Goal: Use online tool/utility: Utilize a website feature to perform a specific function

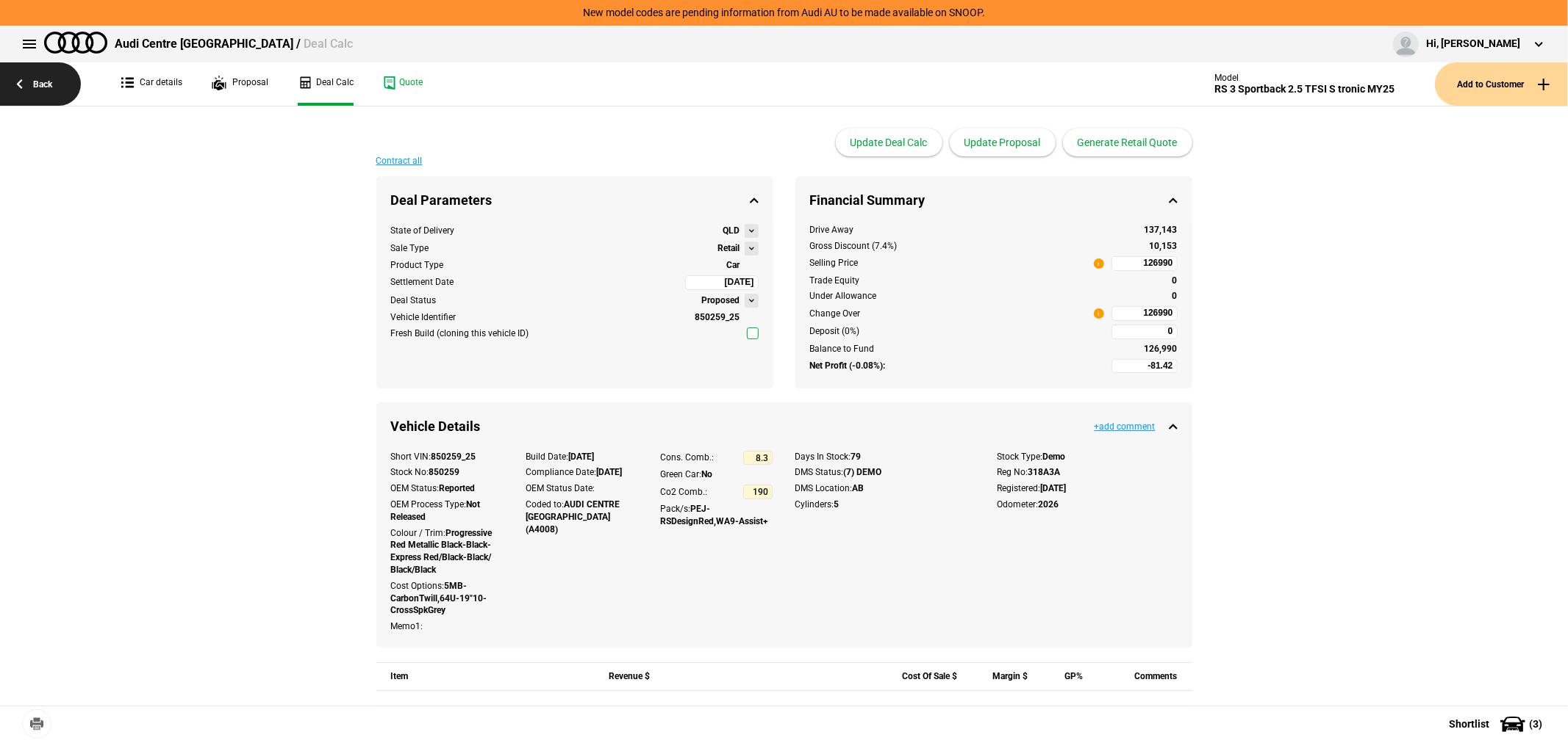
click at [16, 79] on link "Back" at bounding box center [40, 84] width 81 height 43
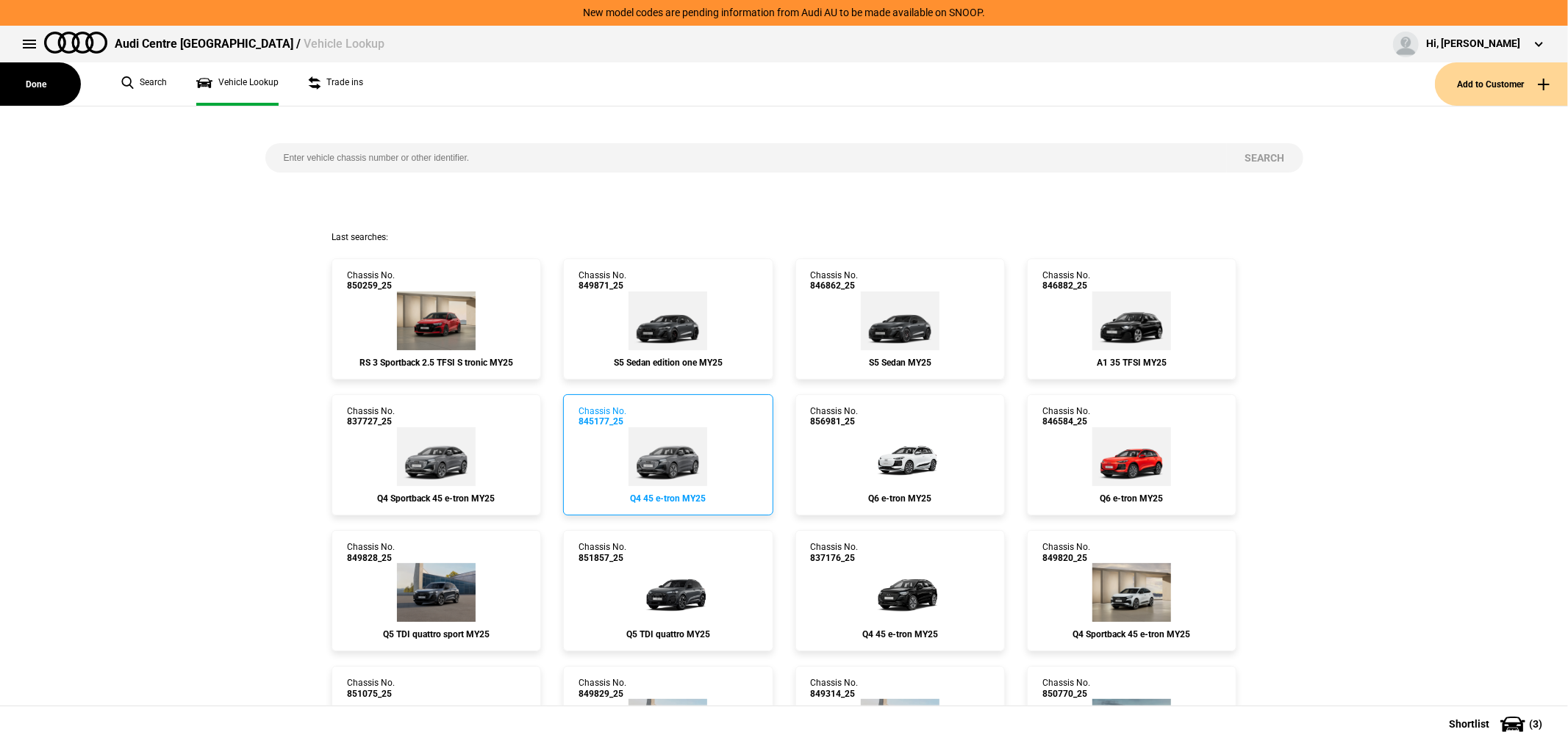
click at [715, 450] on link "Chassis No. 845177_25 Q4 45 e-tron MY25" at bounding box center [667, 455] width 209 height 121
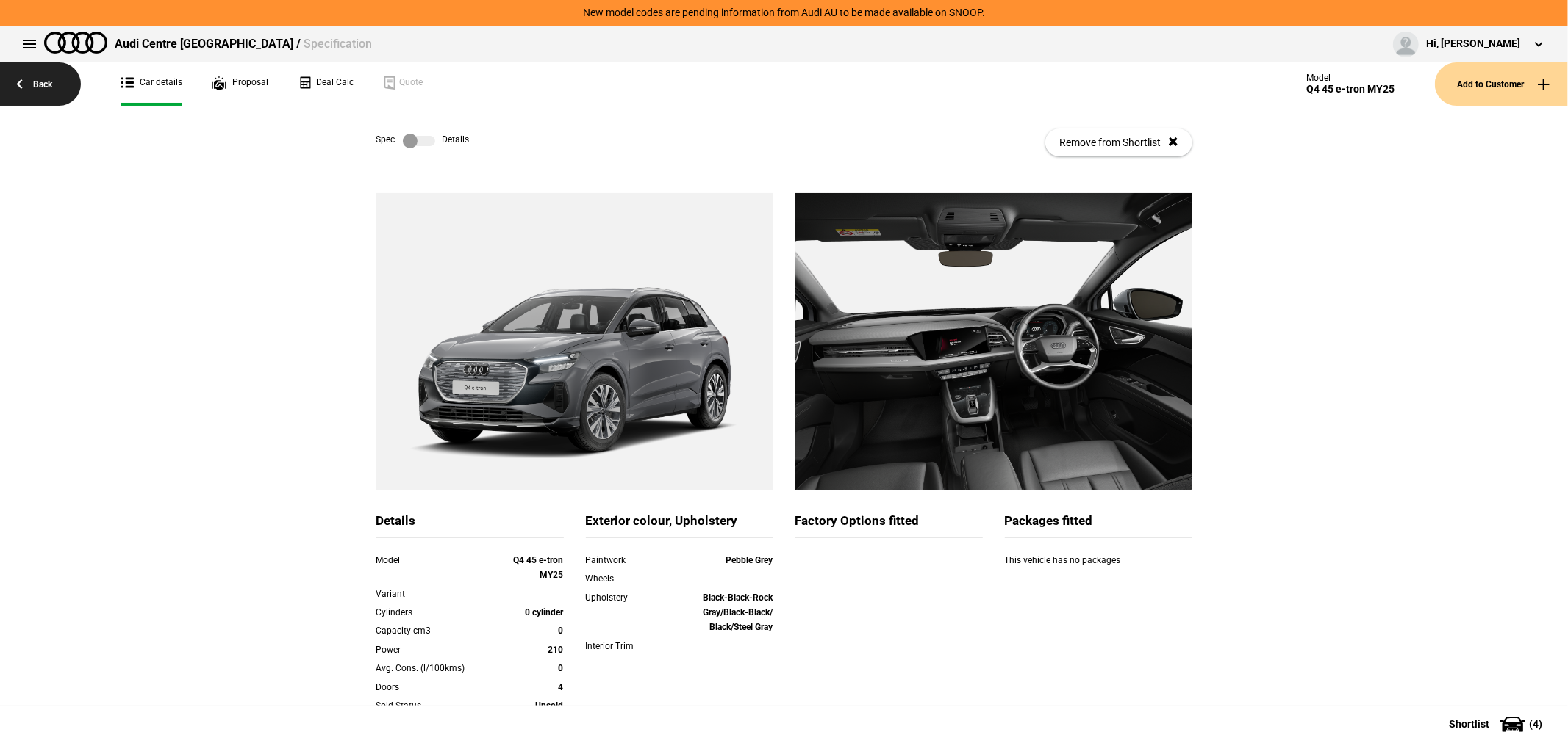
click at [39, 78] on link "Back" at bounding box center [40, 84] width 81 height 43
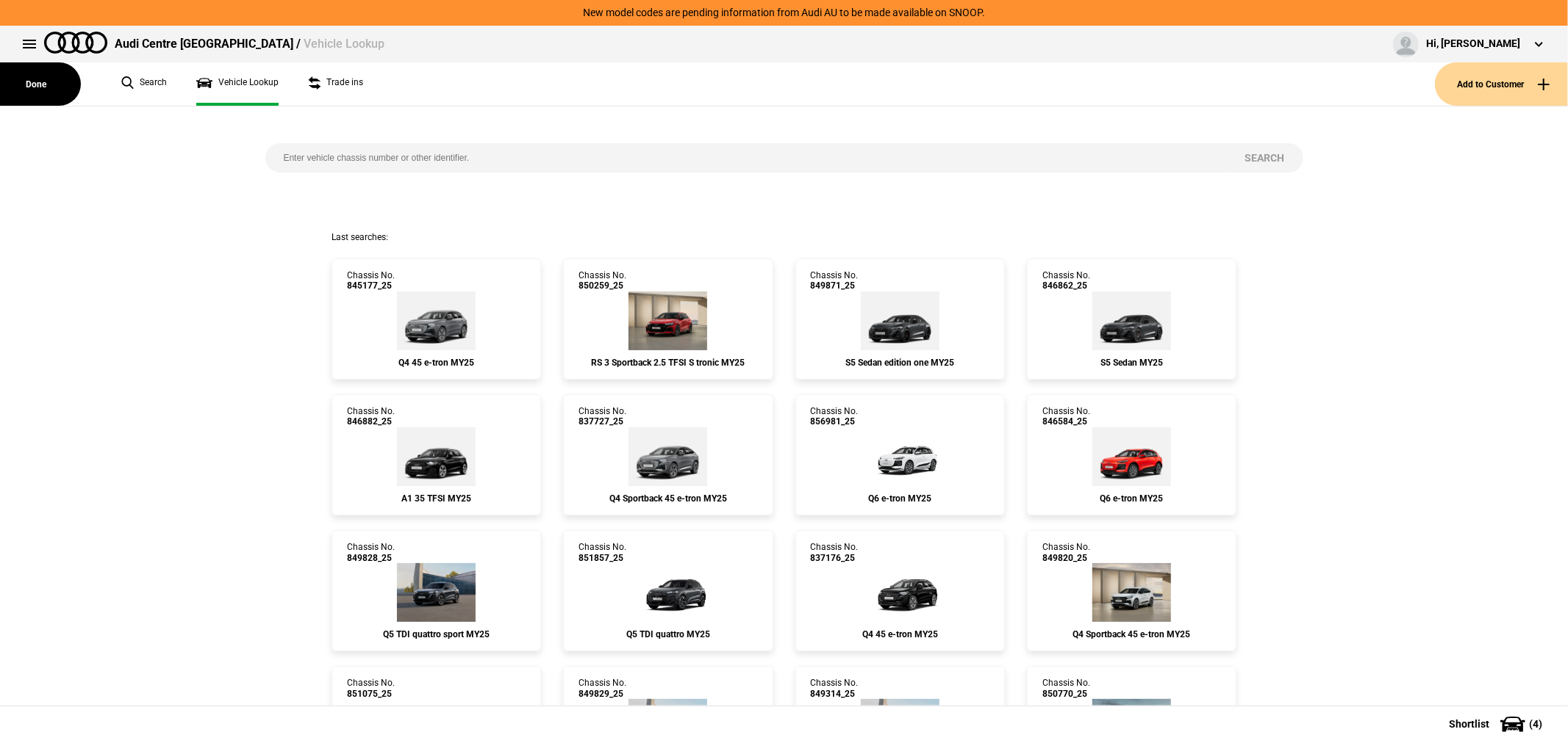
click at [426, 152] on input "search" at bounding box center [746, 158] width 961 height 29
type input "850522"
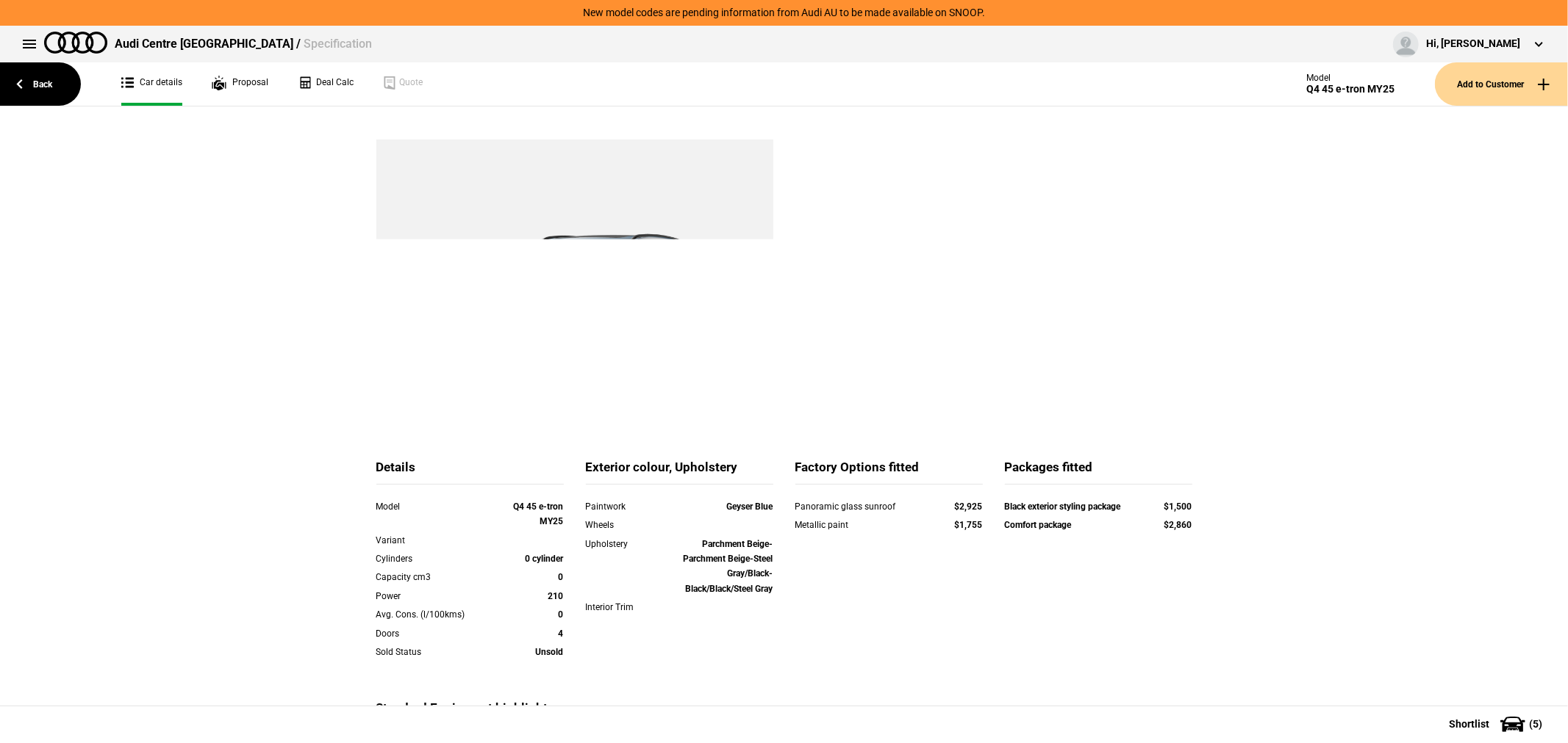
scroll to position [82, 0]
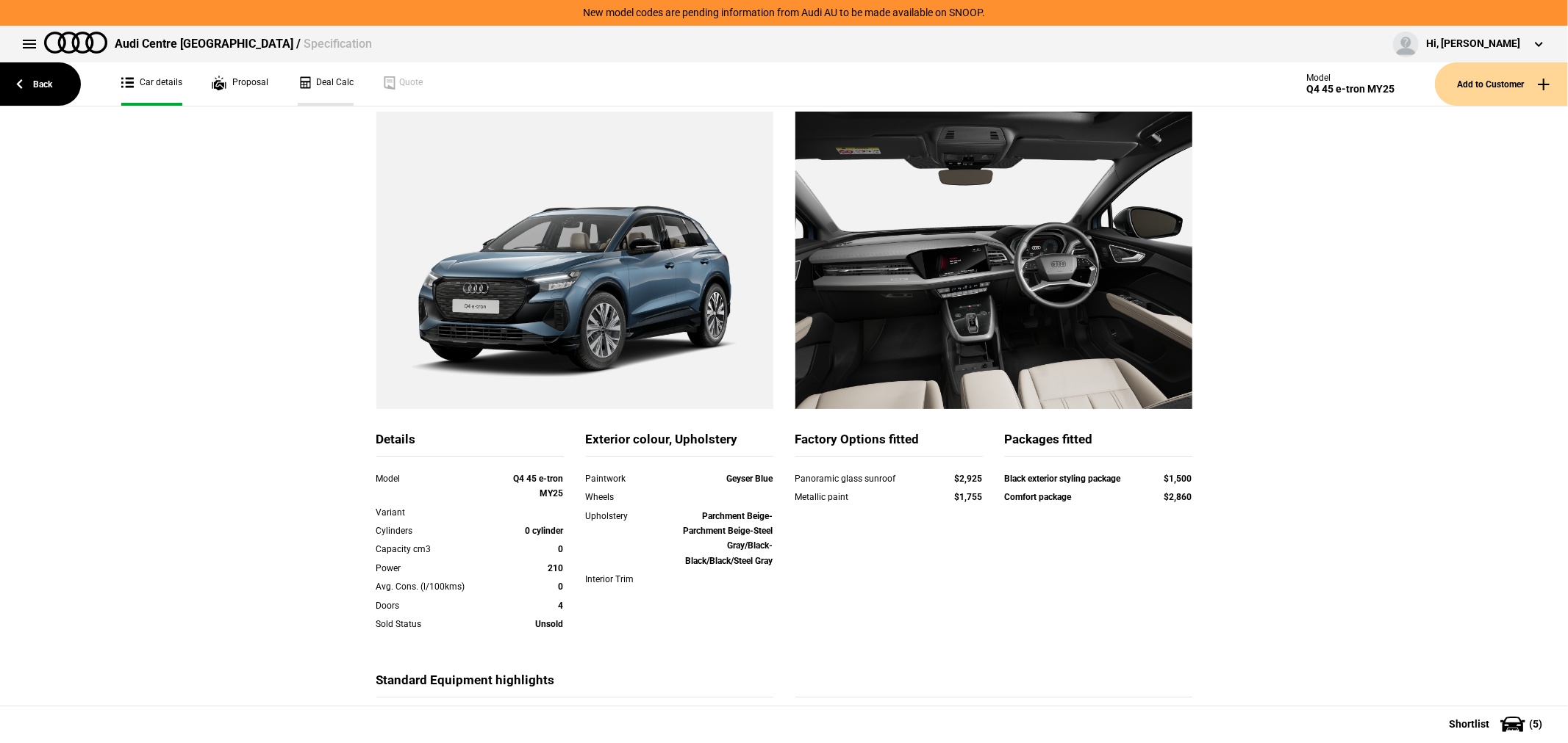
click at [321, 82] on link "Deal Calc" at bounding box center [325, 84] width 56 height 43
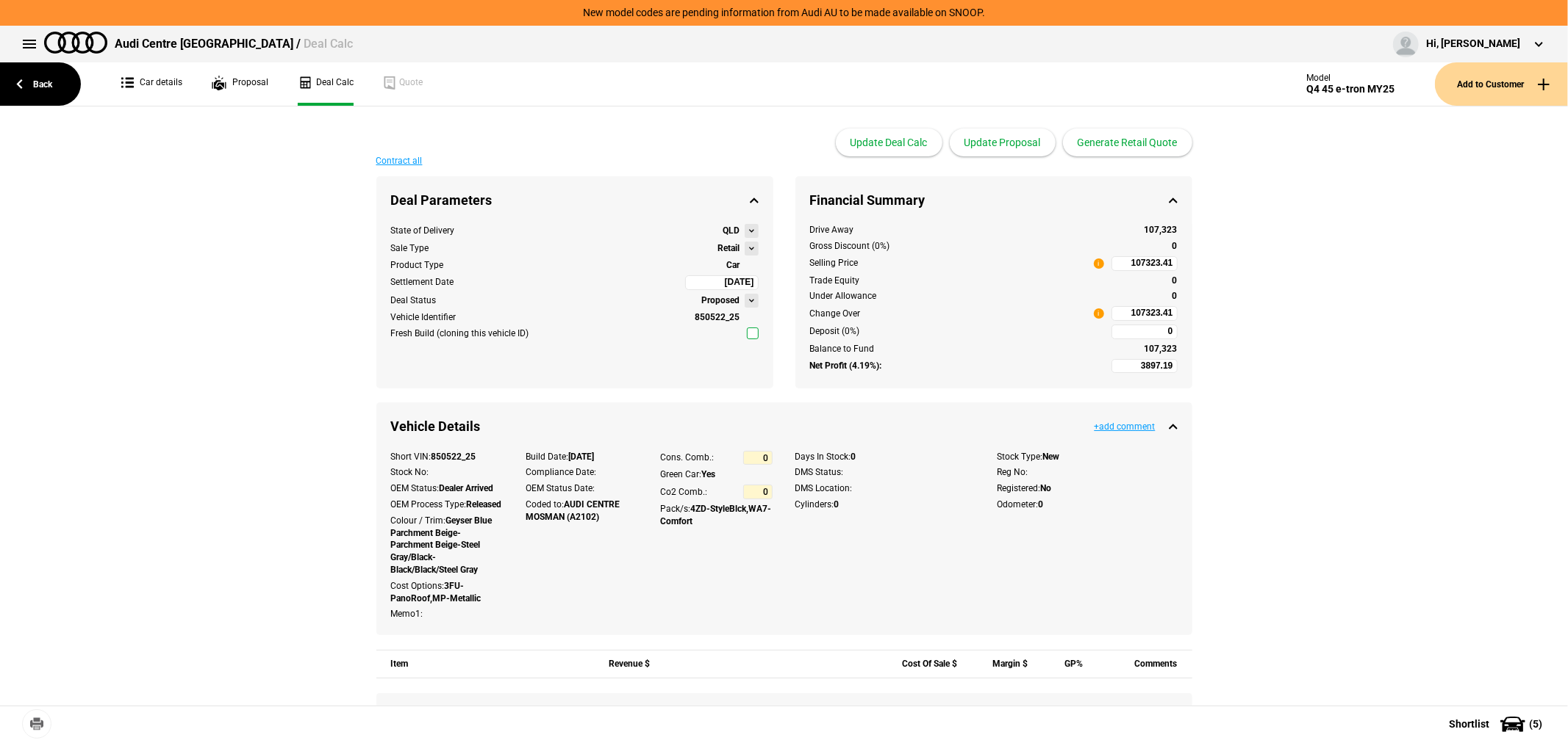
click at [747, 248] on button at bounding box center [751, 249] width 14 height 14
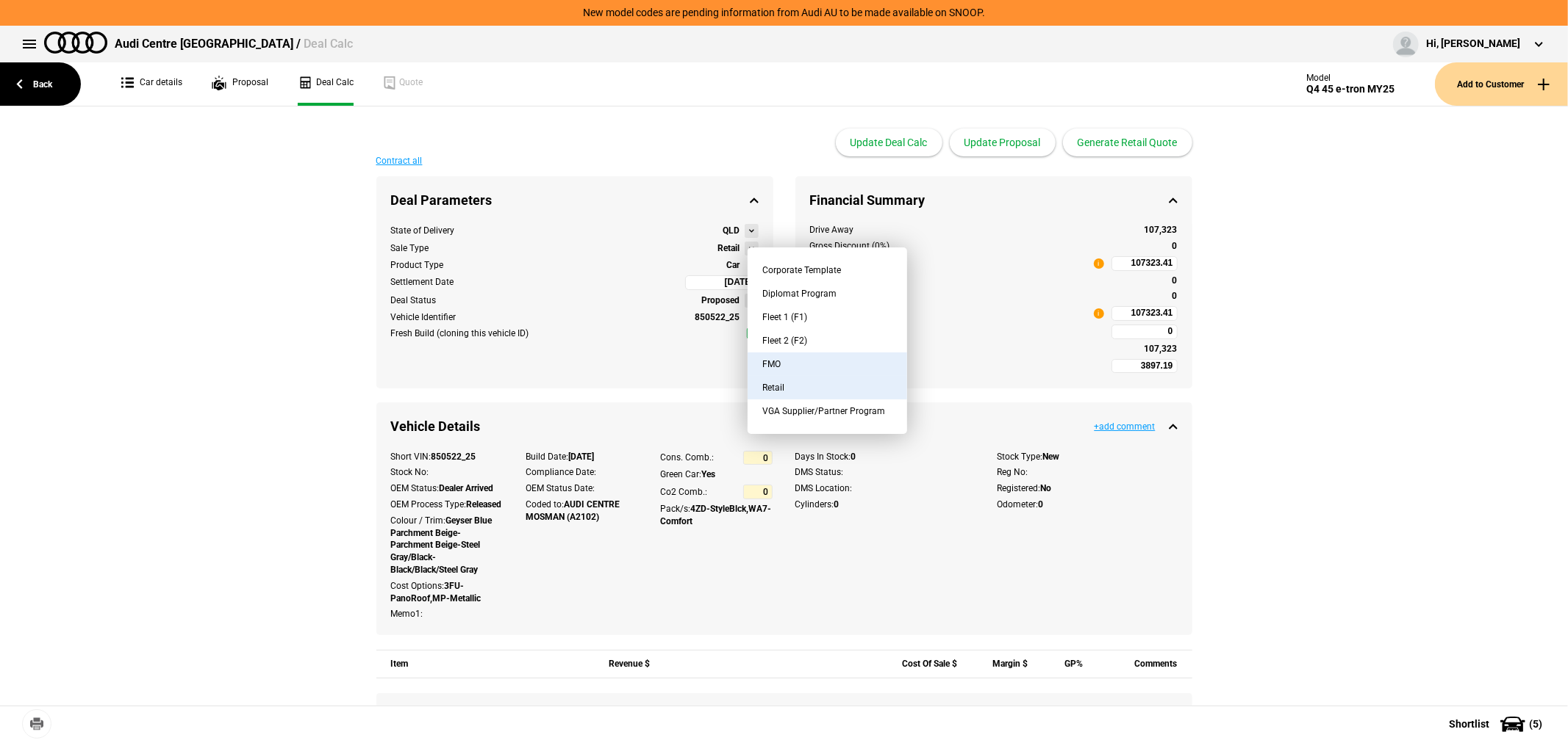
click at [805, 357] on button "FMO" at bounding box center [826, 364] width 159 height 23
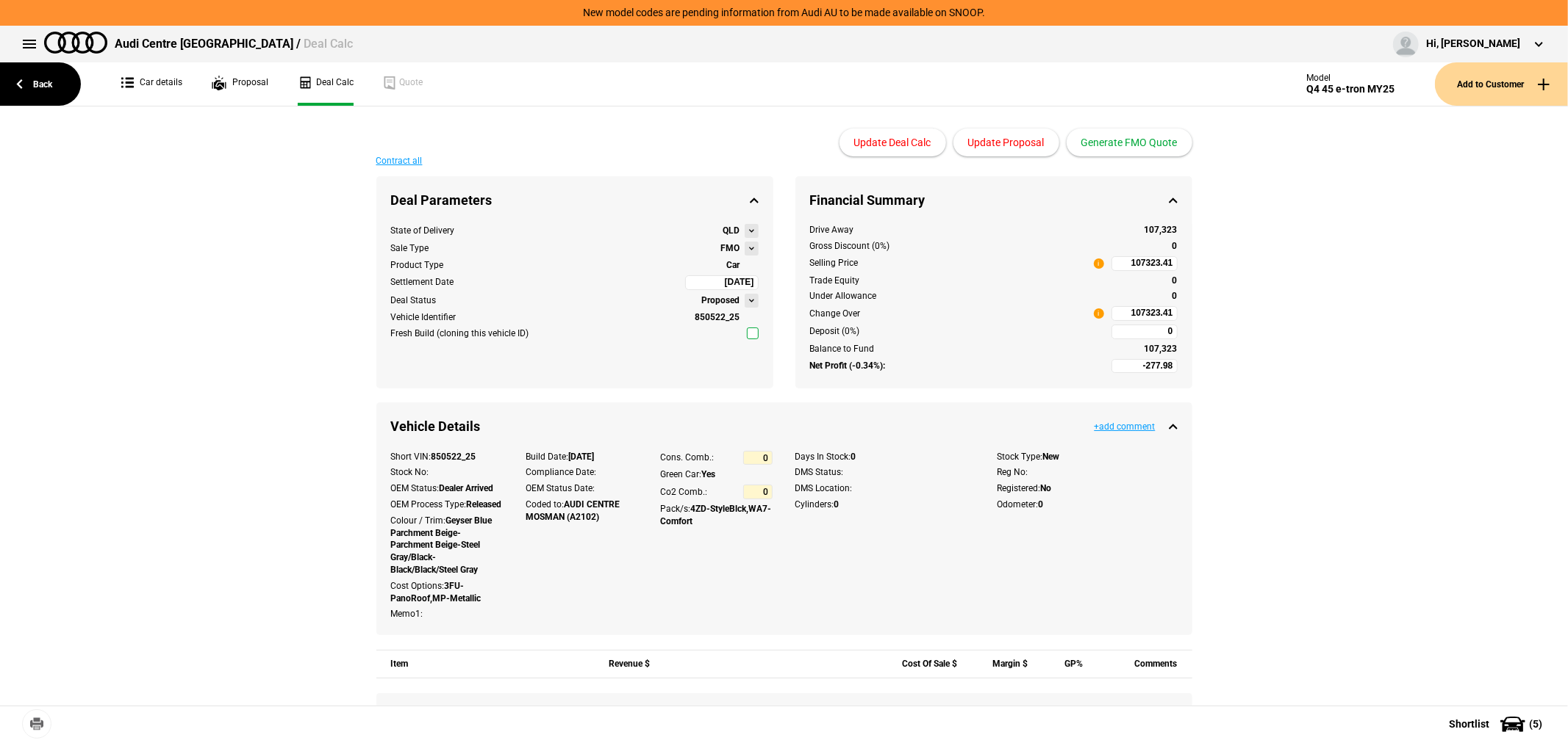
type input "-2277.98"
type input "85637.27"
type input "-4777.98"
click at [1005, 143] on button "Update Proposal" at bounding box center [1006, 143] width 106 height 28
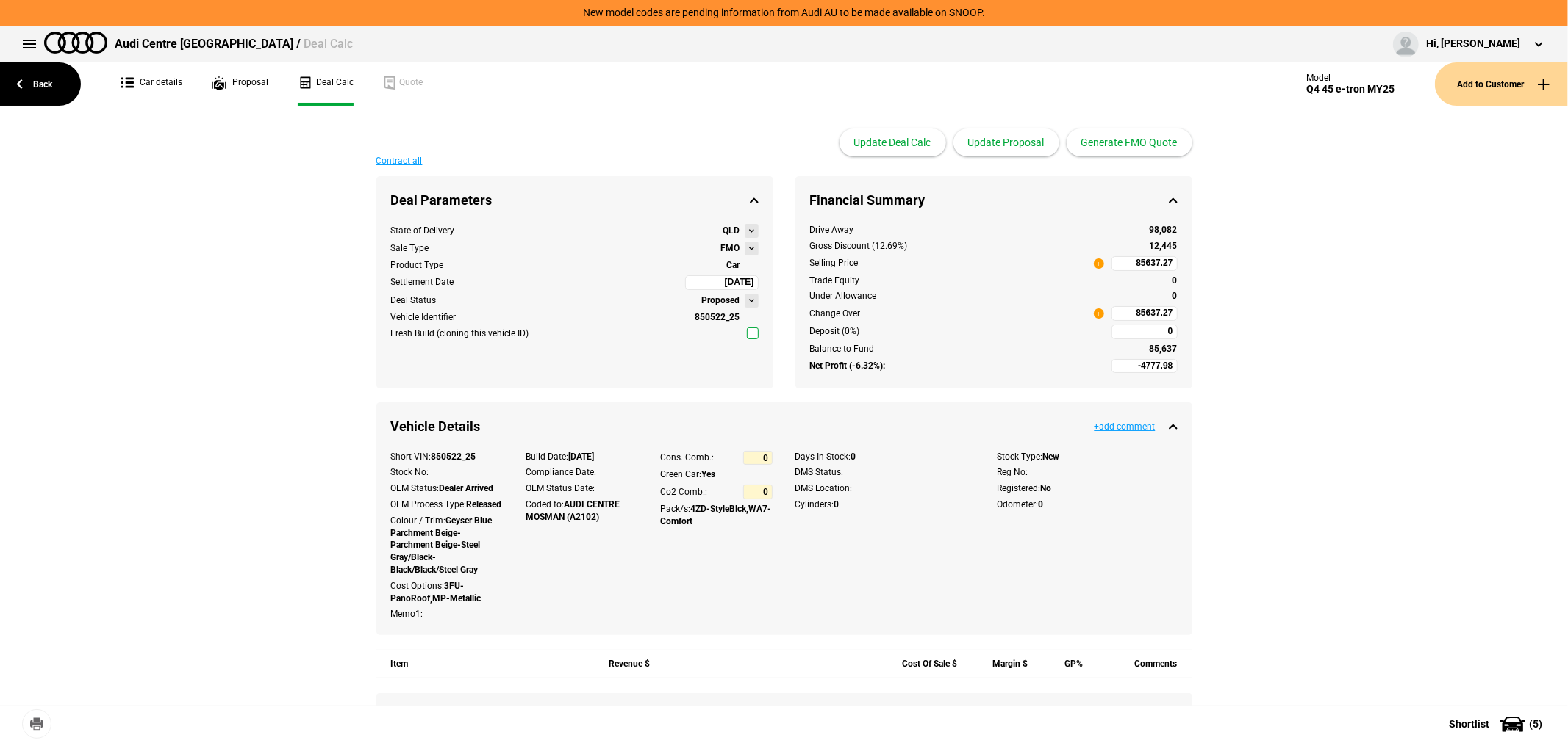
click at [1114, 310] on input "85637.27" at bounding box center [1145, 313] width 66 height 15
type input "85637.27"
type input "-3063.69"
type input "87523"
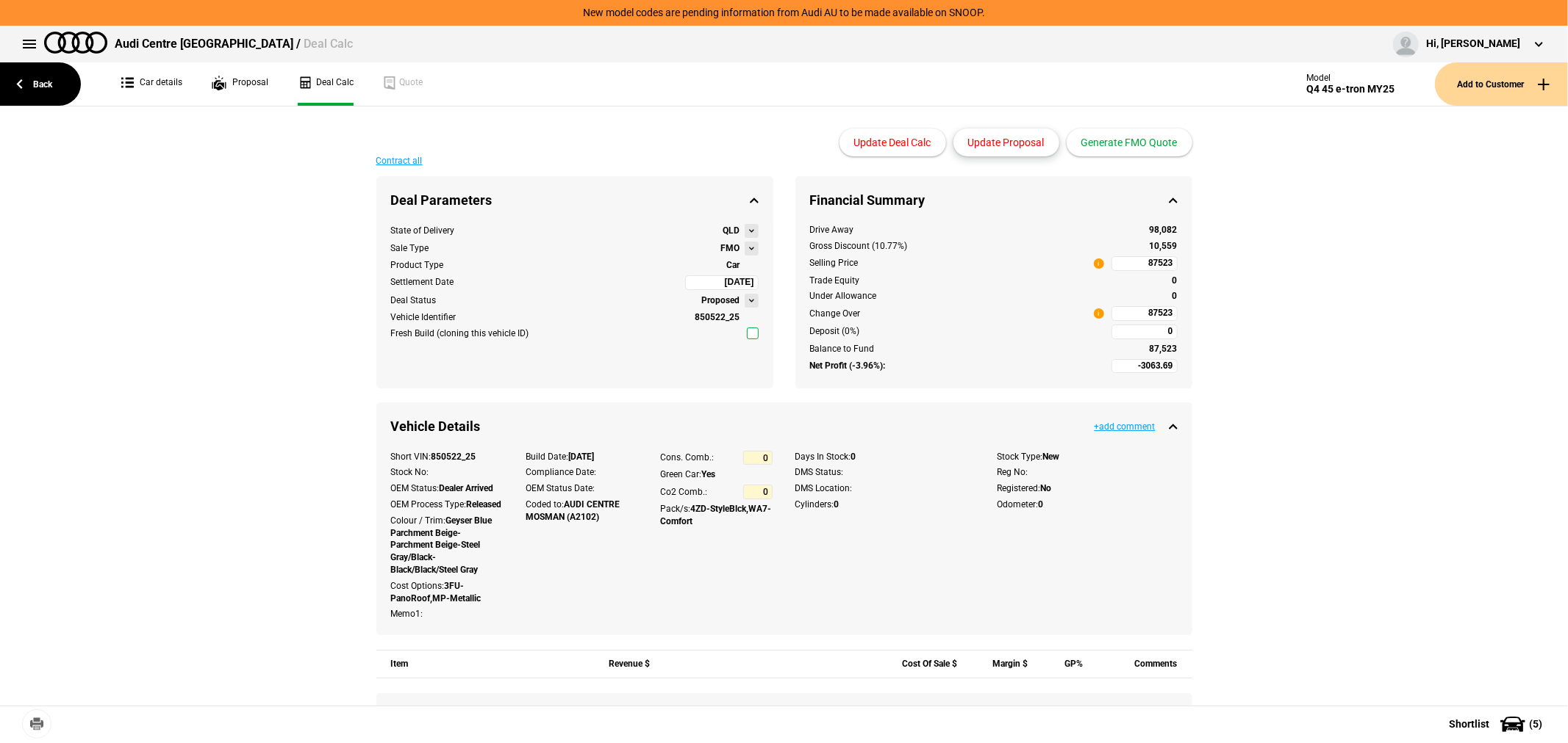
click at [1004, 142] on button "Update Proposal" at bounding box center [1006, 143] width 106 height 28
click at [1132, 141] on button "Generate FMO Quote" at bounding box center [1129, 143] width 126 height 28
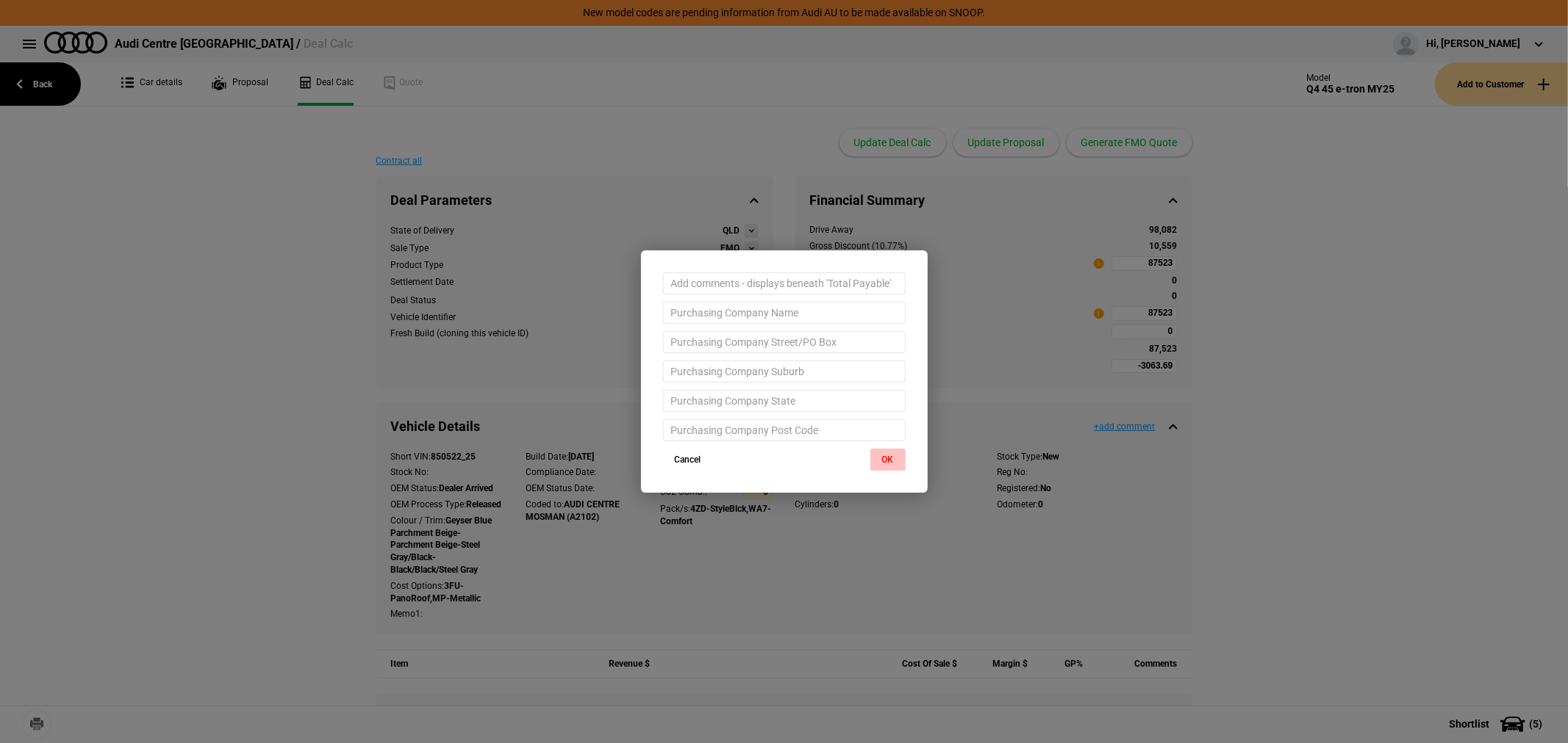
click at [886, 461] on button "OK" at bounding box center [888, 460] width 35 height 22
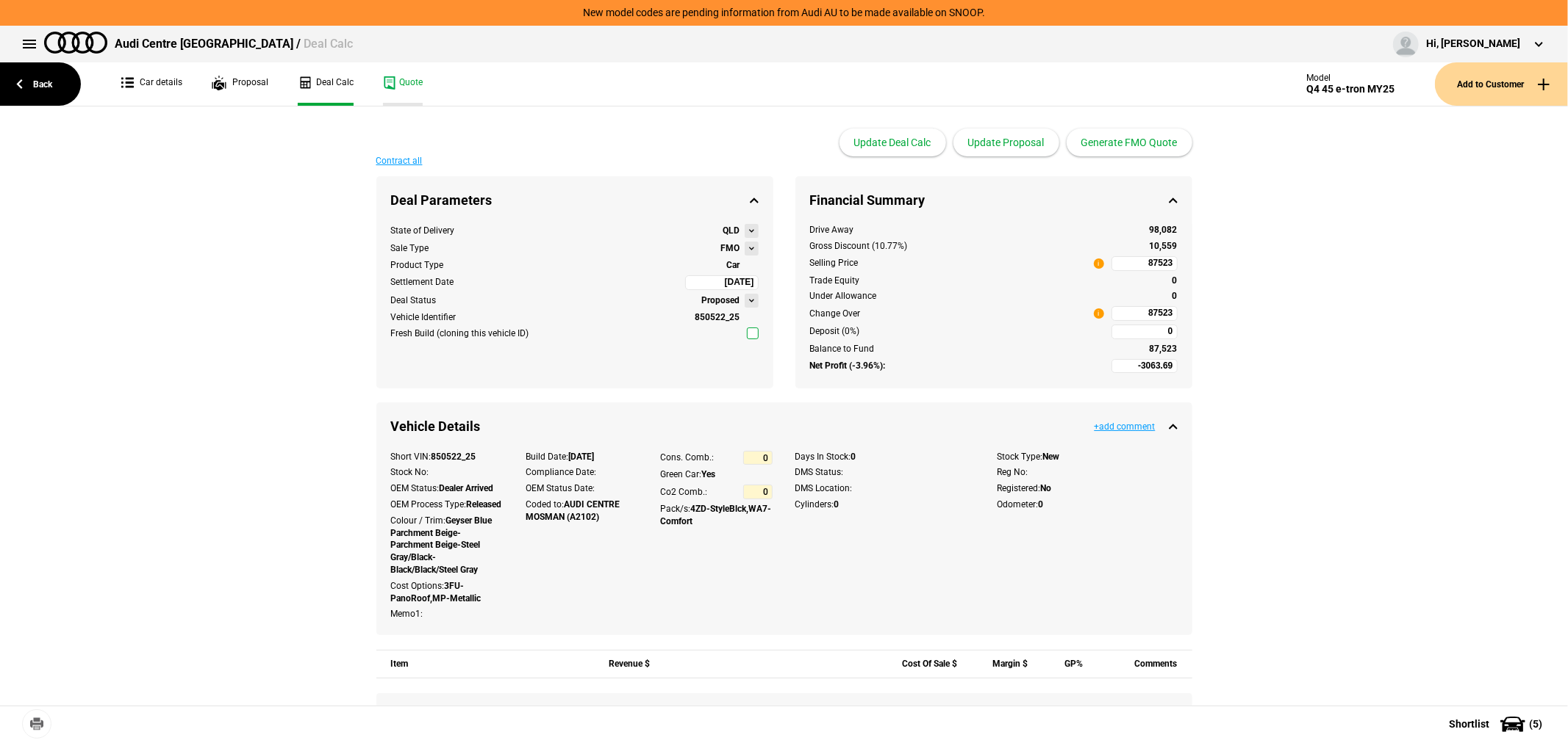
click at [387, 86] on link "Quote" at bounding box center [403, 84] width 40 height 43
